Goal: Information Seeking & Learning: Learn about a topic

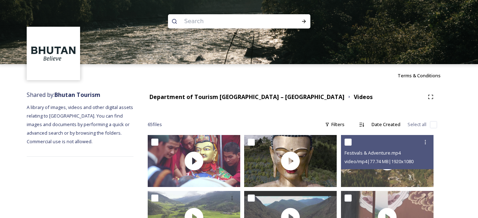
scroll to position [20, 0]
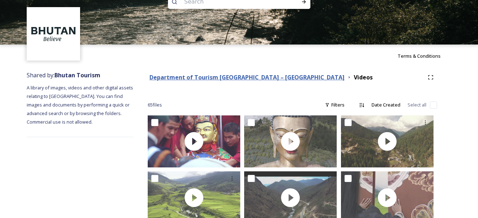
click at [209, 74] on strong "Department of Tourism [GEOGRAPHIC_DATA] – [GEOGRAPHIC_DATA]" at bounding box center [247, 77] width 195 height 8
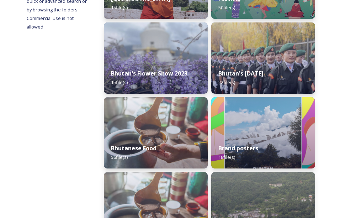
scroll to position [170, 0]
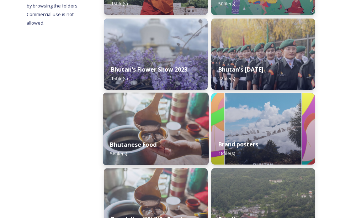
click at [172, 138] on div "Bhutanese Food 56 file(s)" at bounding box center [156, 149] width 106 height 32
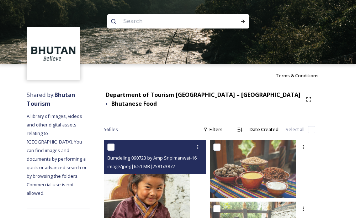
click at [178, 191] on img at bounding box center [147, 205] width 87 height 130
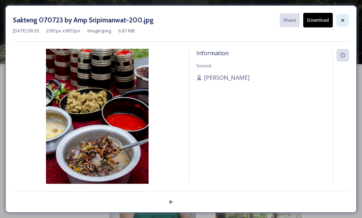
click at [341, 20] on icon at bounding box center [343, 20] width 6 height 6
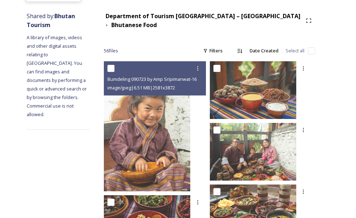
scroll to position [88, 0]
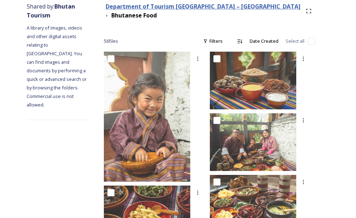
click at [166, 7] on strong "Department of Tourism [GEOGRAPHIC_DATA] – [GEOGRAPHIC_DATA]" at bounding box center [203, 6] width 195 height 8
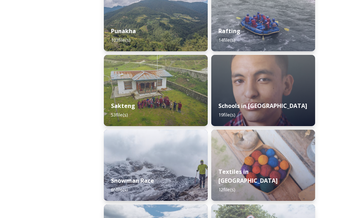
scroll to position [1042, 0]
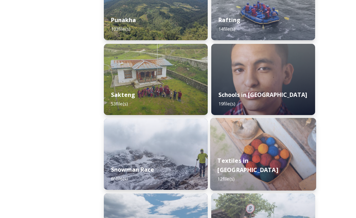
click at [272, 163] on div "Textiles in [GEOGRAPHIC_DATA] 12 file(s)" at bounding box center [263, 169] width 106 height 41
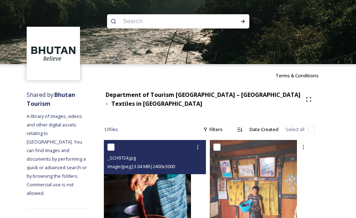
click at [170, 173] on div "_SCH9724.jpg image/jpeg | 3.04 MB | 2400 x 3000" at bounding box center [155, 157] width 102 height 34
click at [172, 186] on img at bounding box center [147, 194] width 87 height 109
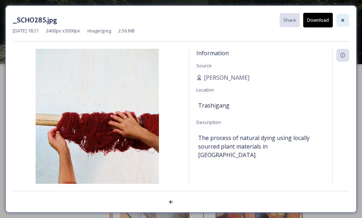
click at [343, 21] on icon at bounding box center [343, 20] width 6 height 6
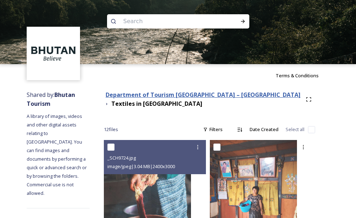
click at [177, 94] on strong "Department of Tourism [GEOGRAPHIC_DATA] – [GEOGRAPHIC_DATA]" at bounding box center [203, 95] width 195 height 8
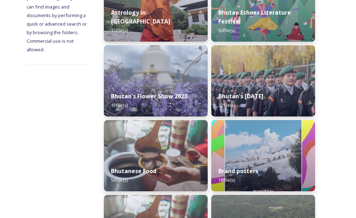
scroll to position [147, 0]
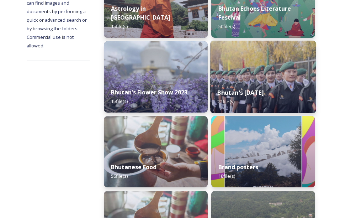
click at [264, 89] on strong "Bhutan's [DATE]" at bounding box center [241, 93] width 46 height 8
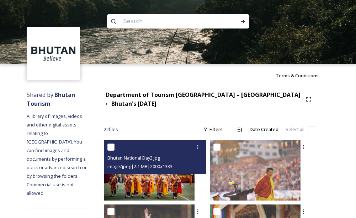
click at [181, 179] on img at bounding box center [149, 170] width 91 height 61
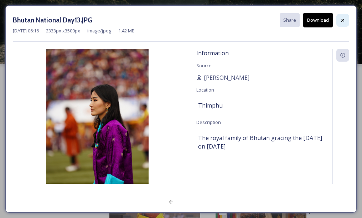
click at [343, 20] on icon at bounding box center [343, 20] width 6 height 6
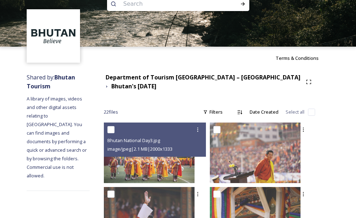
scroll to position [1, 0]
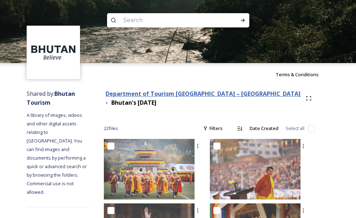
click at [146, 94] on strong "Department of Tourism [GEOGRAPHIC_DATA] – [GEOGRAPHIC_DATA]" at bounding box center [203, 94] width 195 height 8
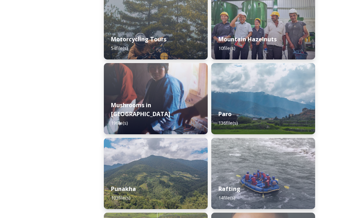
scroll to position [881, 0]
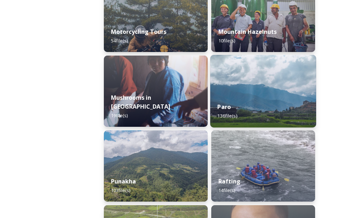
click at [268, 101] on div "Paro 136 file(s)" at bounding box center [263, 111] width 106 height 32
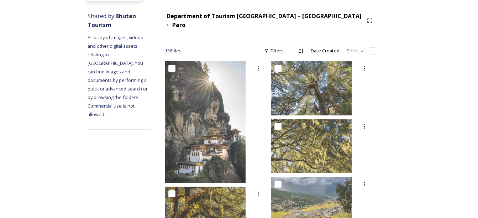
scroll to position [92, 0]
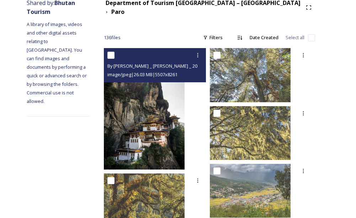
click at [182, 142] on img at bounding box center [144, 108] width 81 height 121
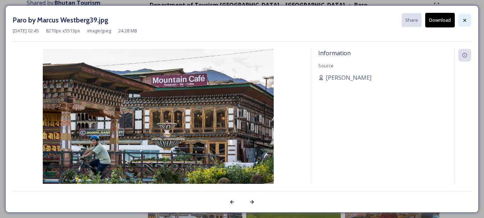
click at [464, 19] on icon at bounding box center [465, 20] width 6 height 6
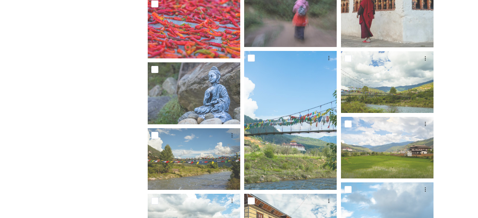
scroll to position [0, 0]
